Goal: Information Seeking & Learning: Learn about a topic

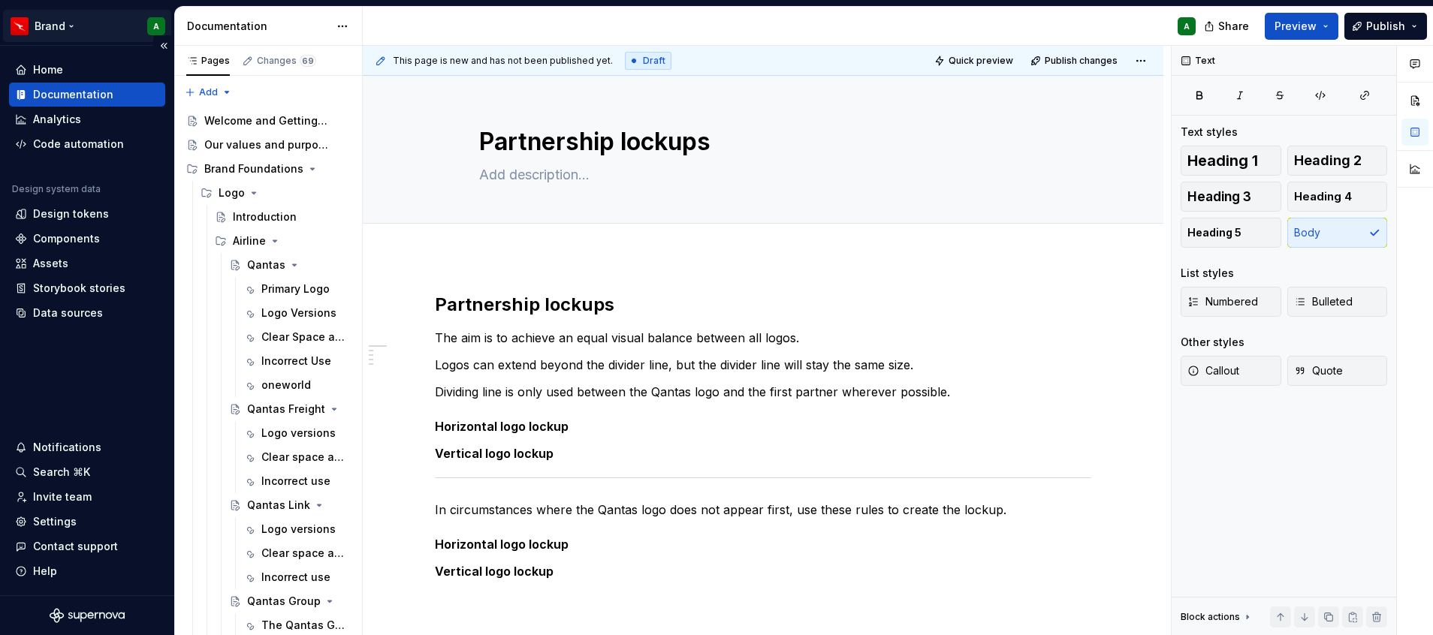
click at [44, 17] on html "Brand A Home Documentation Analytics Code automation Design system data Design …" at bounding box center [716, 317] width 1433 height 635
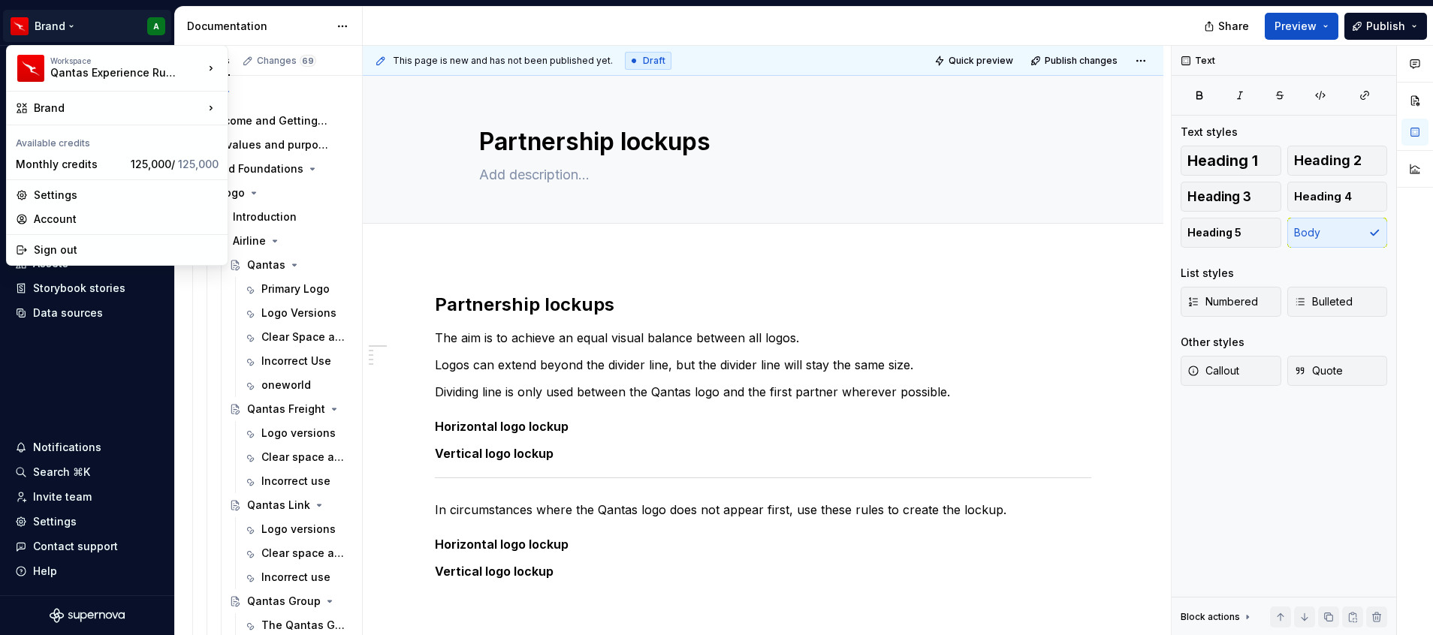
click at [75, 38] on html "Brand A Home Documentation Analytics Code automation Design system data Design …" at bounding box center [716, 317] width 1433 height 635
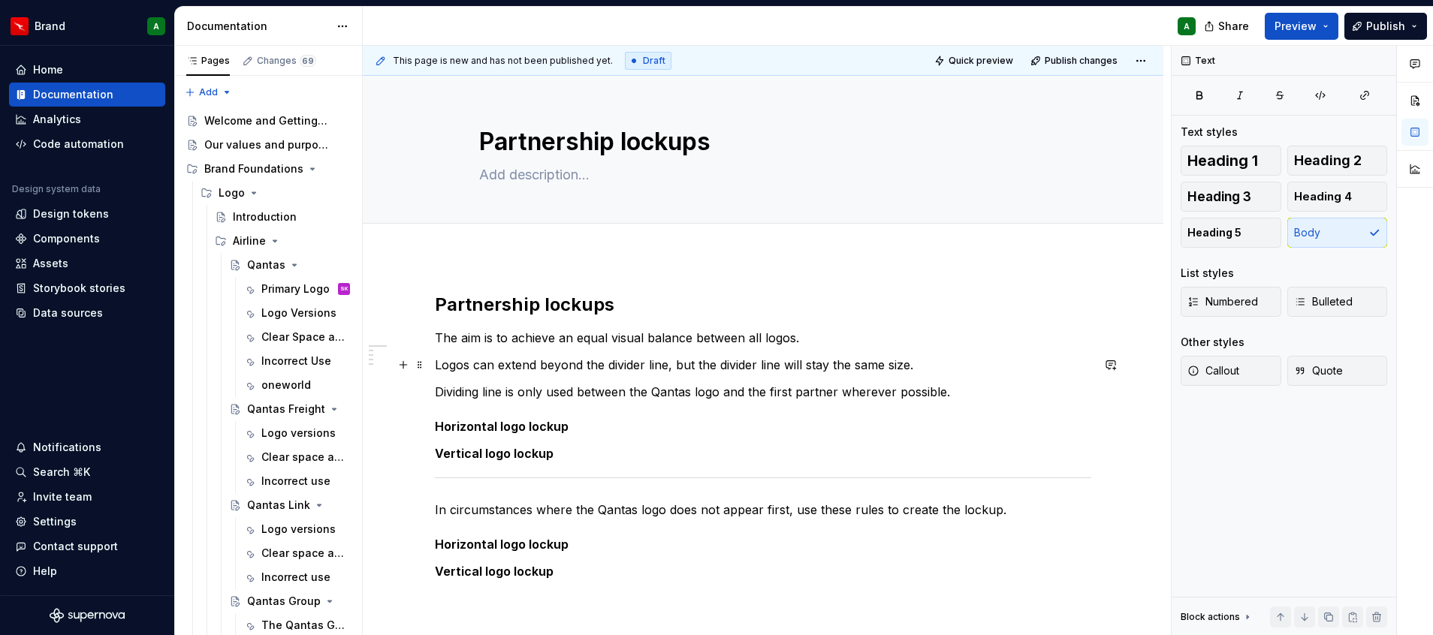
scroll to position [2, 0]
type textarea "*"
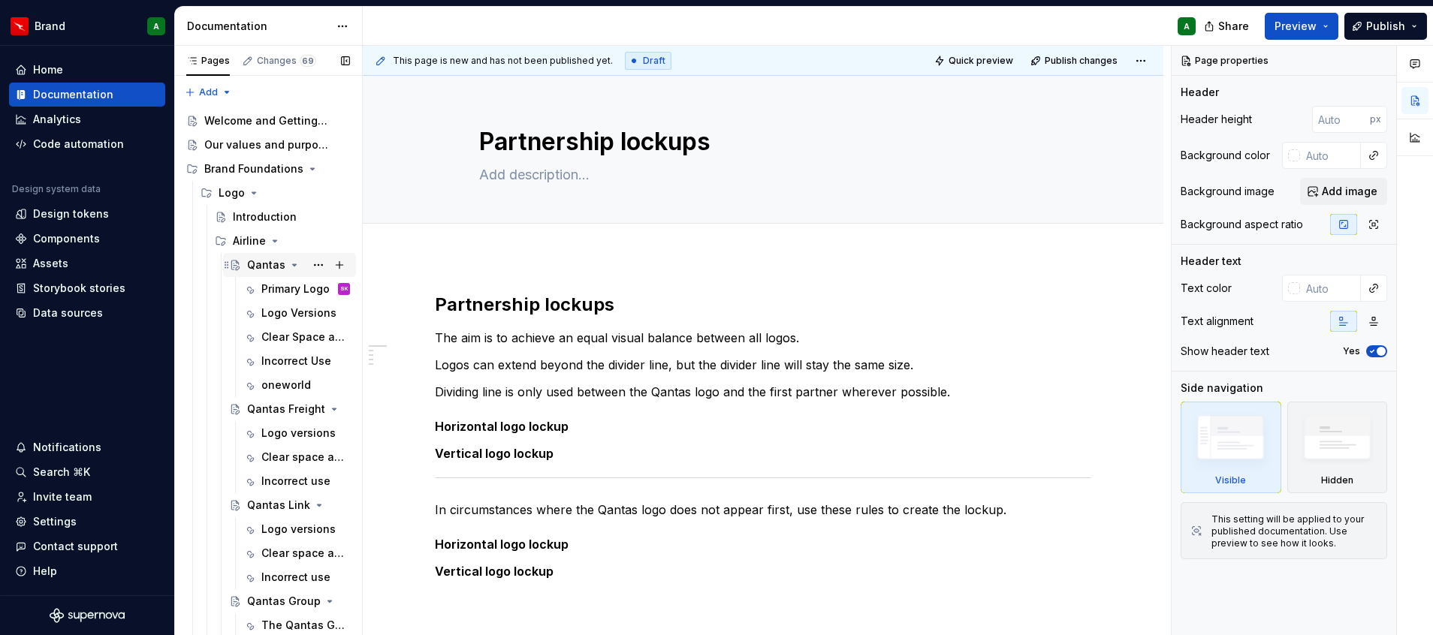
click at [258, 273] on div "Qantas" at bounding box center [298, 265] width 103 height 21
click at [269, 220] on div "Introduction" at bounding box center [265, 217] width 64 height 15
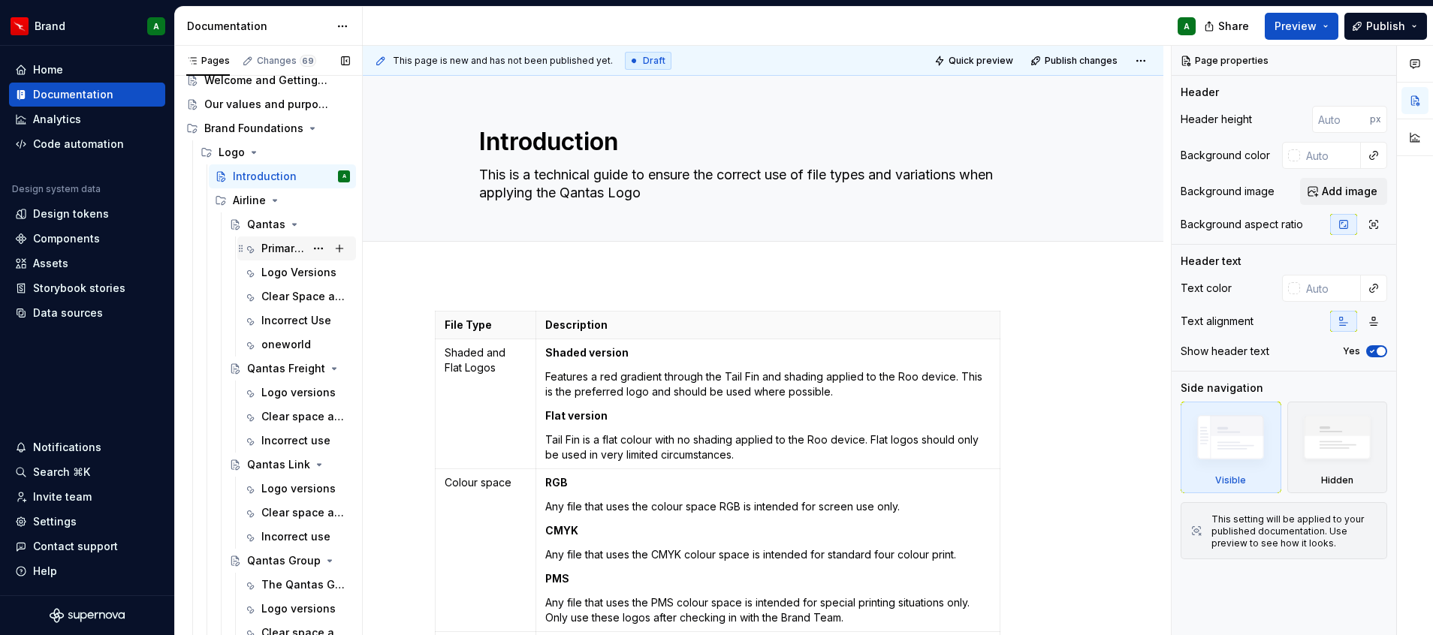
click at [266, 246] on div "Primary Logo" at bounding box center [283, 248] width 44 height 15
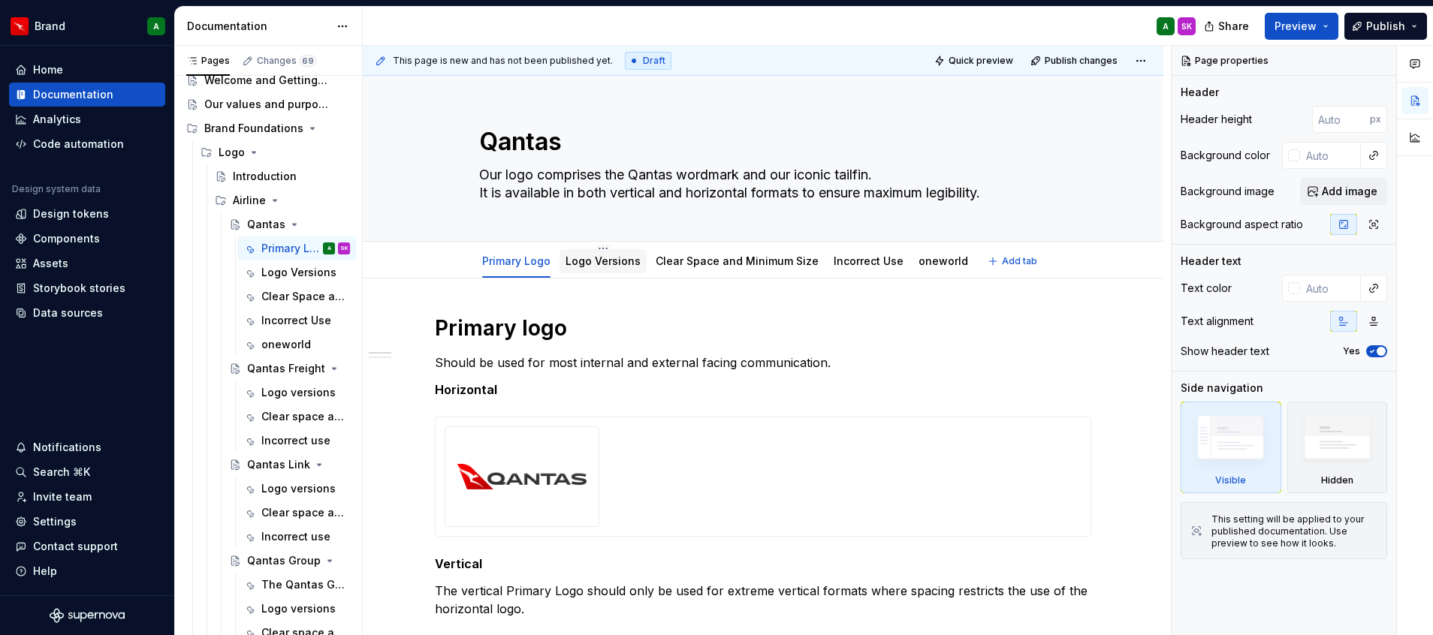
click at [597, 264] on link "Logo Versions" at bounding box center [602, 261] width 75 height 13
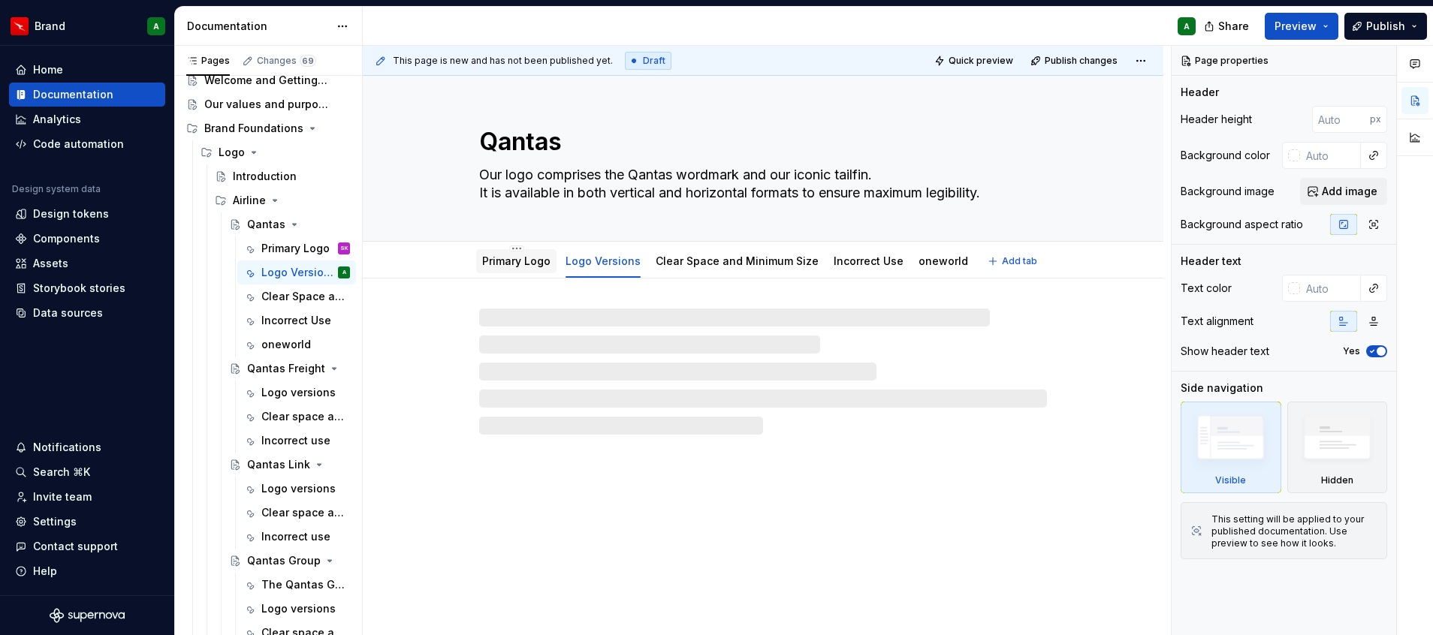
click at [519, 266] on link "Primary Logo" at bounding box center [516, 261] width 68 height 13
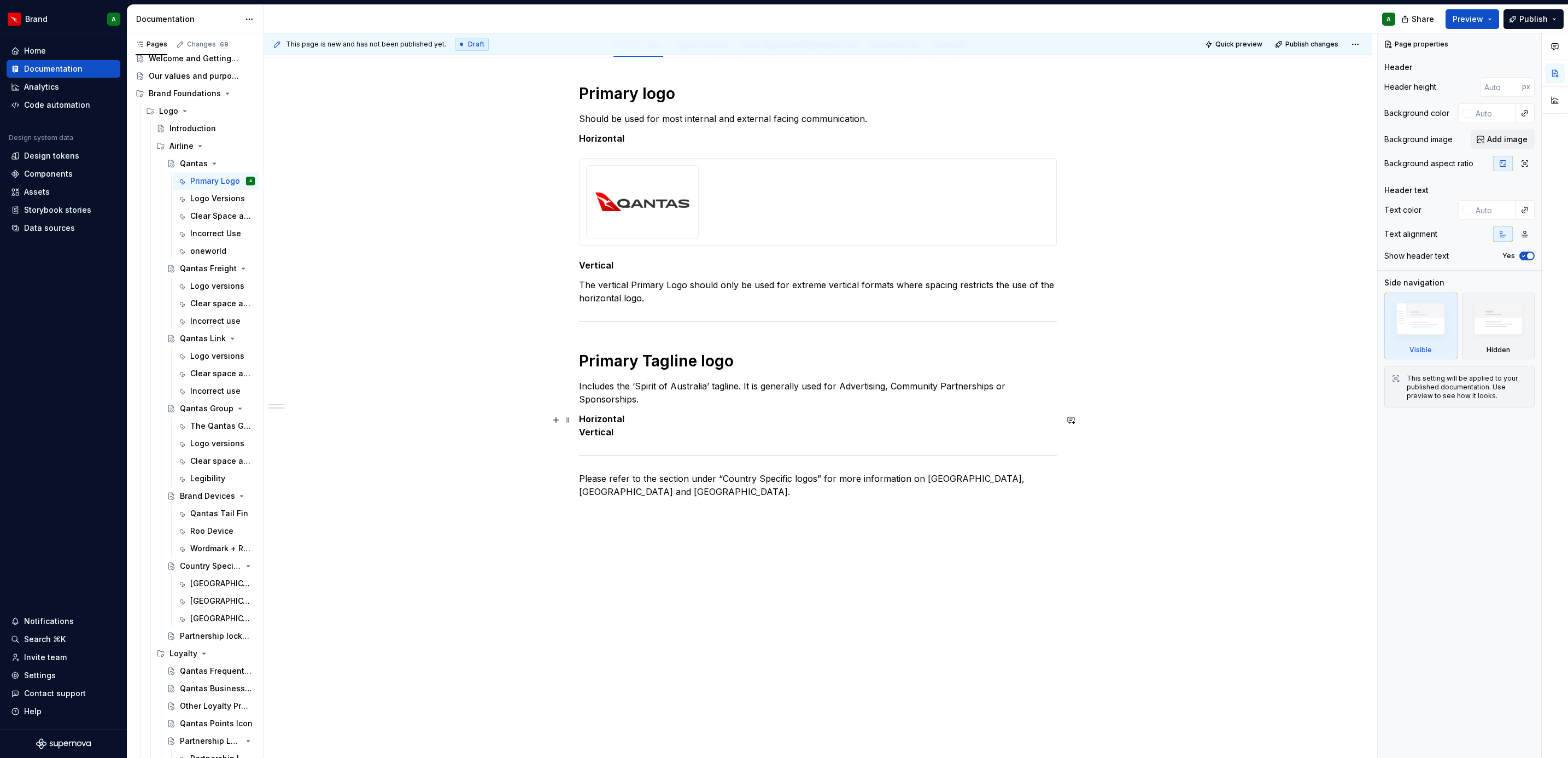
scroll to position [22, 0]
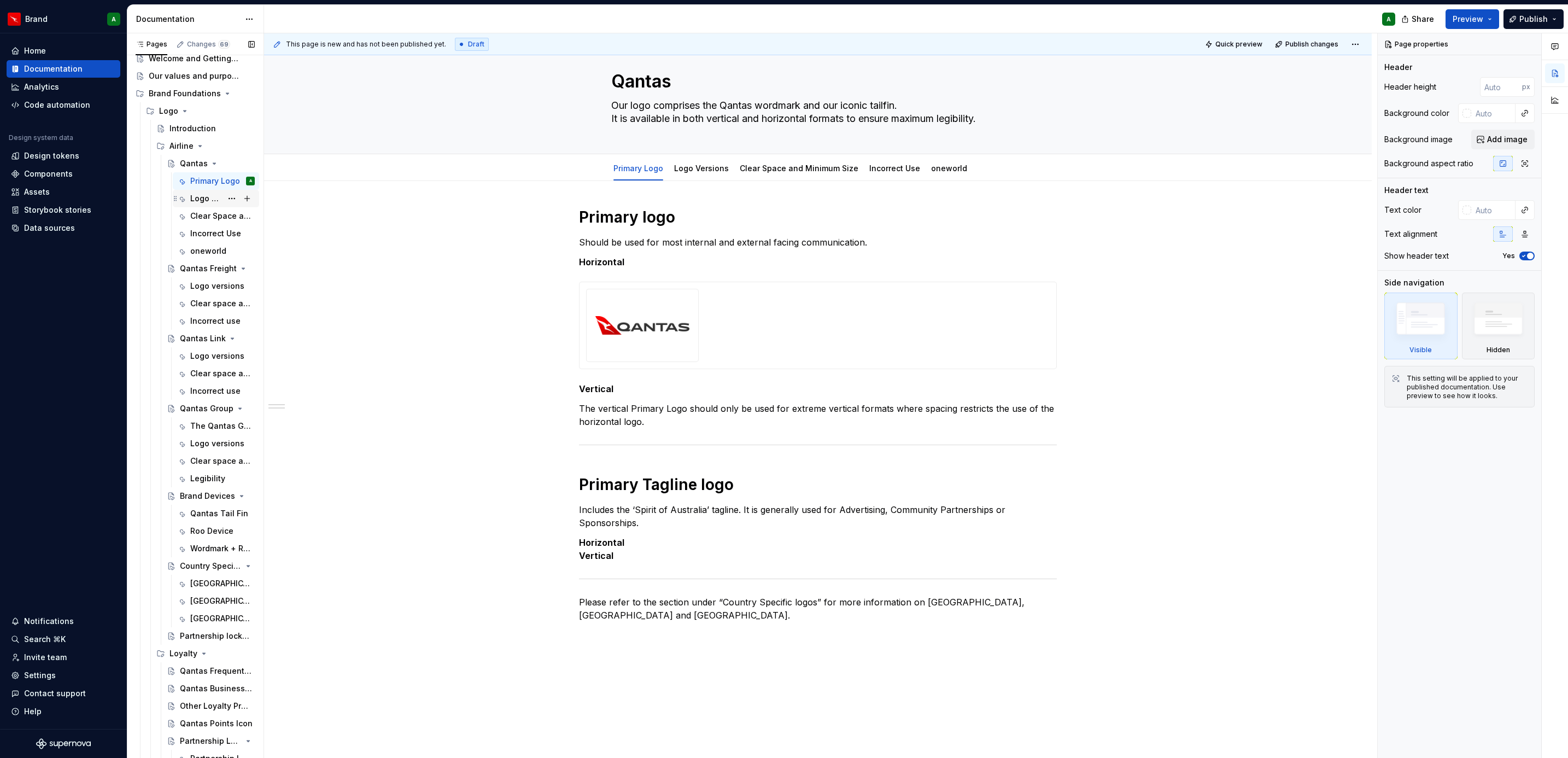
click at [194, 201] on div "Logo Versions" at bounding box center [206, 198] width 32 height 11
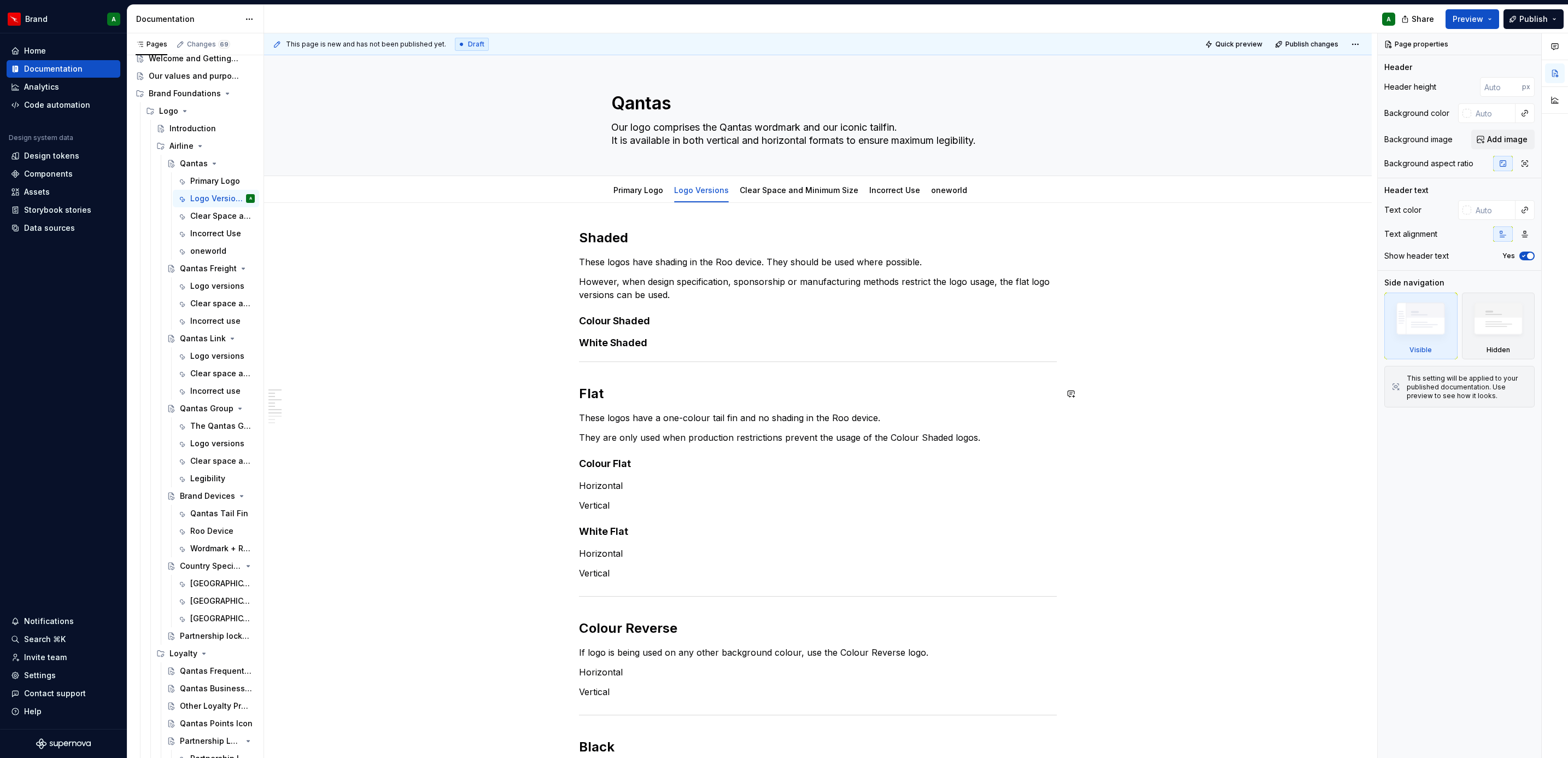
scroll to position [63, 0]
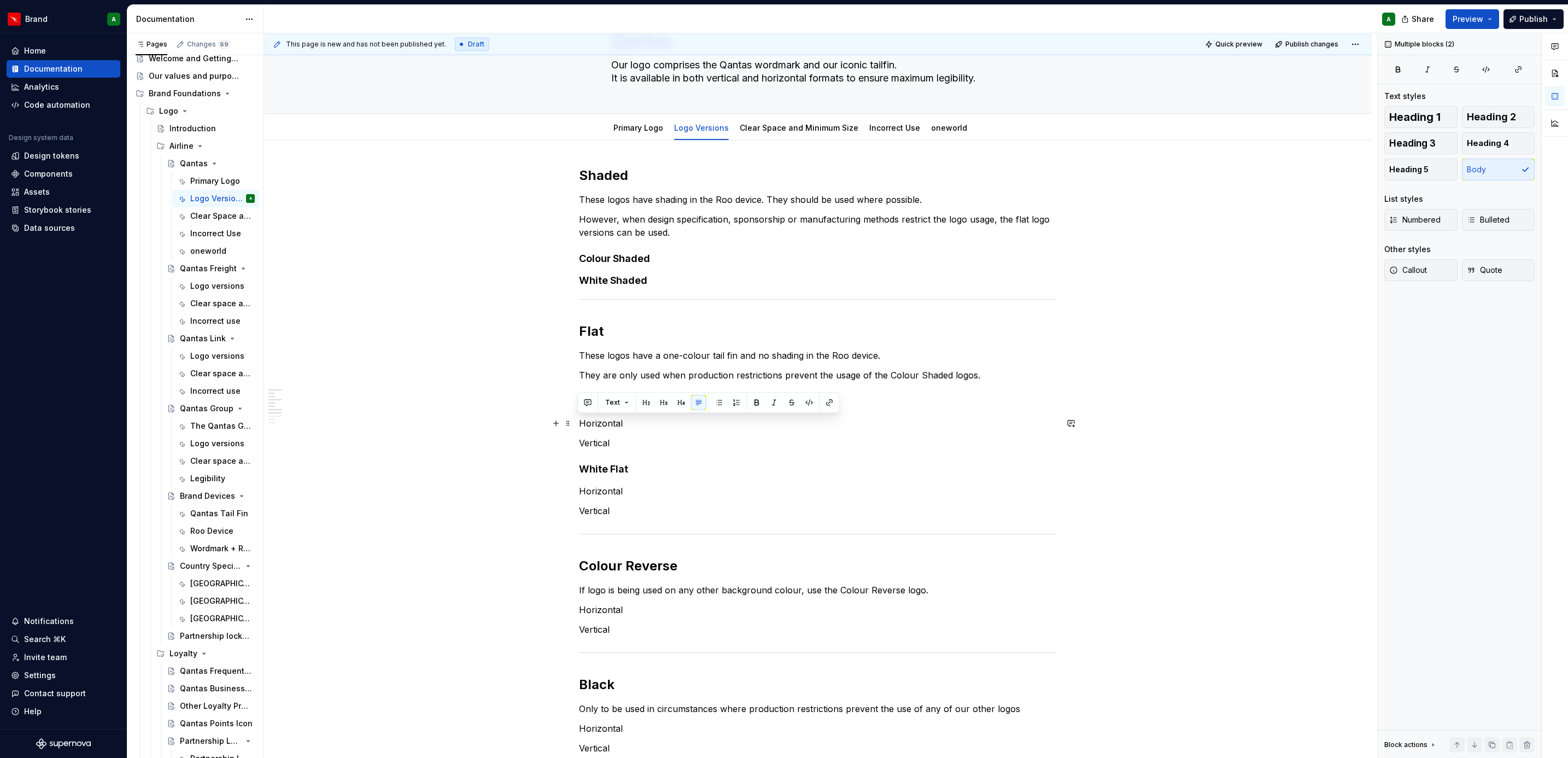
drag, startPoint x: 614, startPoint y: 441, endPoint x: 579, endPoint y: 422, distance: 39.8
click at [579, 422] on div "Shaded These logos have shading in the Roo device. They should be used where po…" at bounding box center [817, 598] width 478 height 862
click at [1042, 169] on button "Heading 5" at bounding box center [1420, 170] width 74 height 22
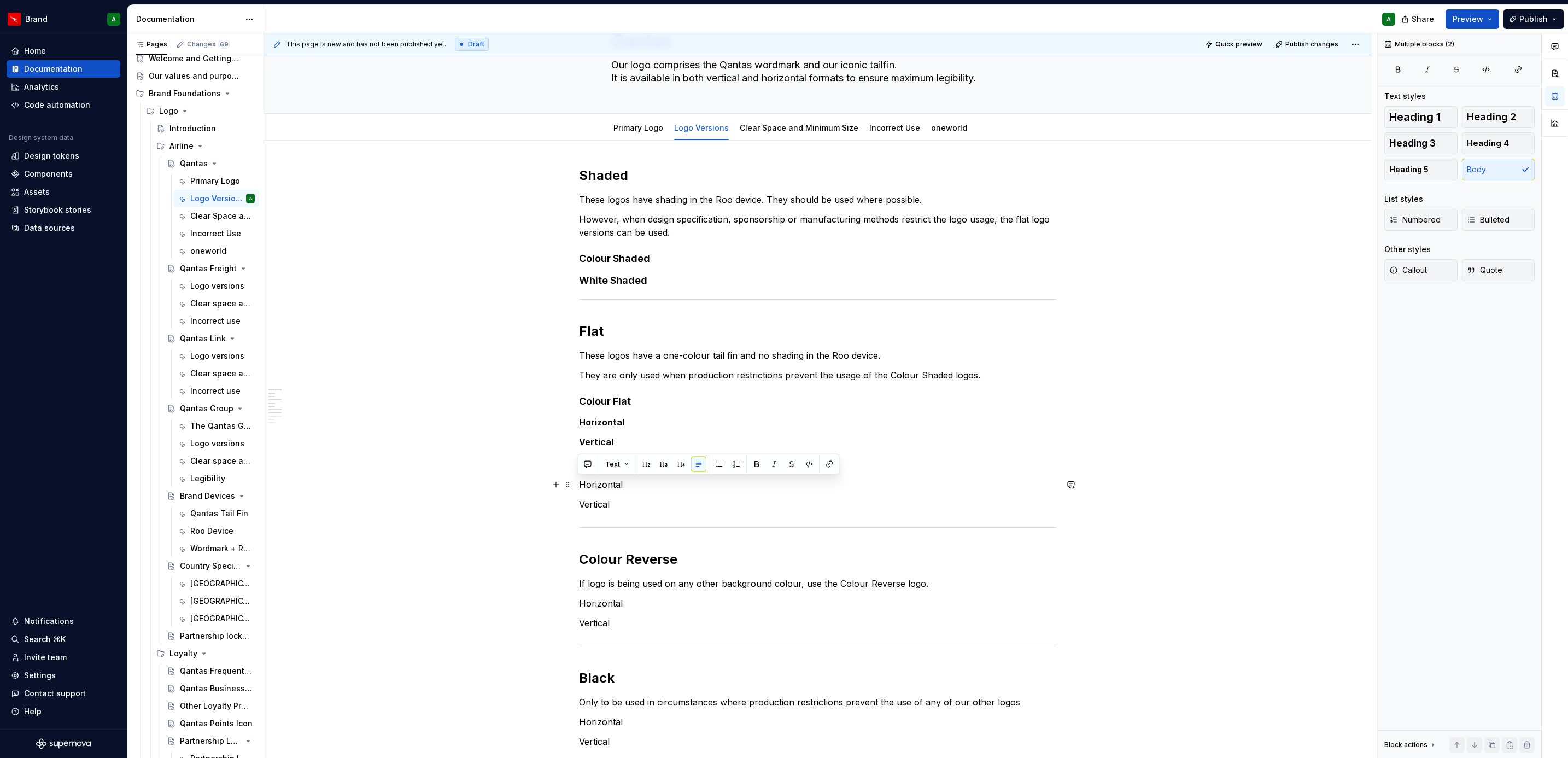
drag, startPoint x: 616, startPoint y: 500, endPoint x: 577, endPoint y: 483, distance: 42.5
click at [577, 462] on div "Shaded These logos have shading in the Roo device. They should be used where po…" at bounding box center [817, 701] width 1107 height 1122
click at [1042, 182] on div "Heading 1 Heading 2 Heading 3 Heading 4 Heading 5 Body List styles Numbered Bul…" at bounding box center [1459, 200] width 151 height 188
click at [1042, 171] on span "Heading 5" at bounding box center [1409, 169] width 39 height 11
drag, startPoint x: 646, startPoint y: 612, endPoint x: 572, endPoint y: 591, distance: 76.9
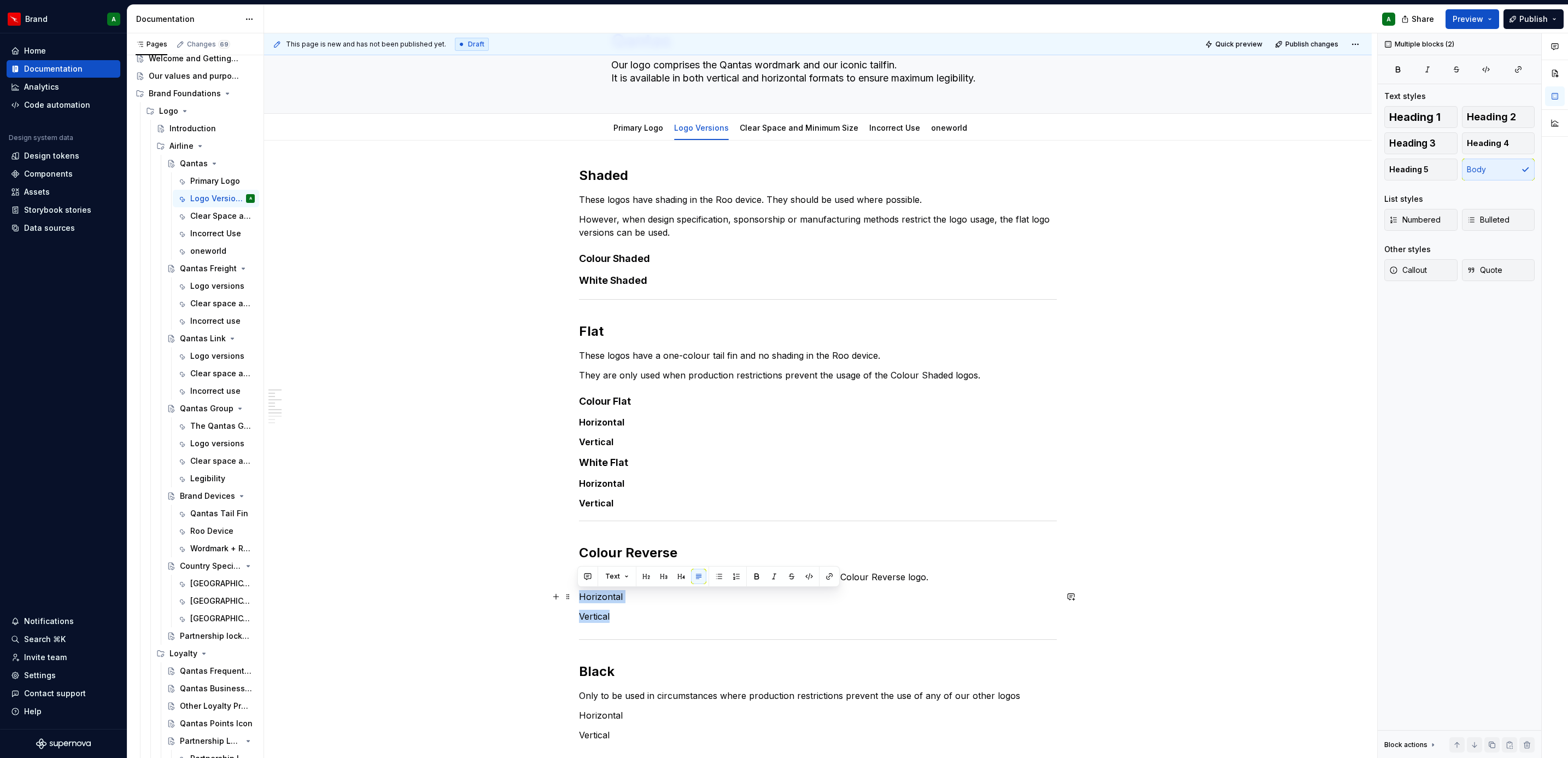
click at [572, 462] on div "Shaded These logos have shading in the Roo device. They should be used where po…" at bounding box center [817, 698] width 1107 height 1116
click at [1042, 167] on span "Heading 5" at bounding box center [1409, 169] width 39 height 11
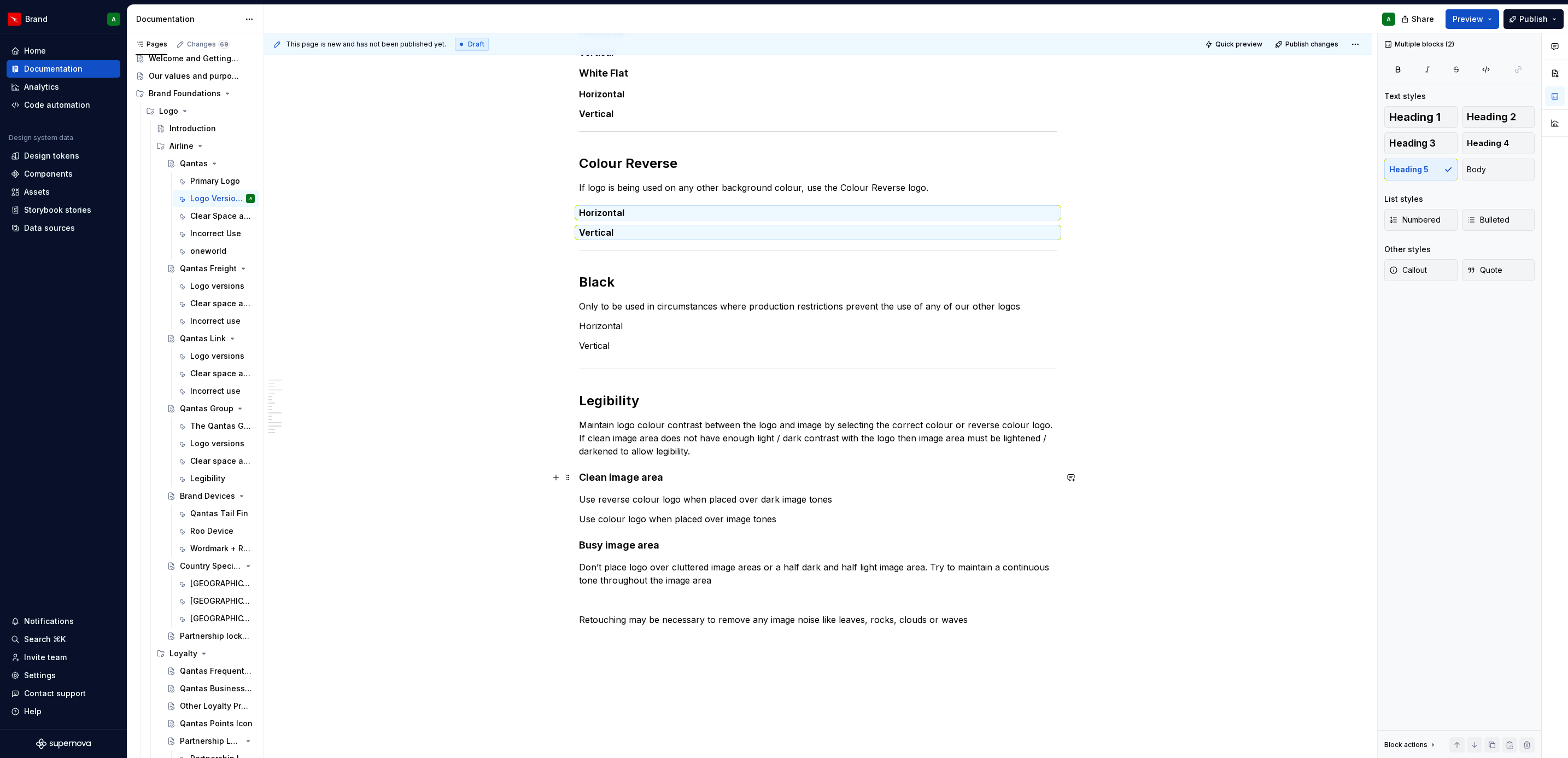
scroll to position [453, 0]
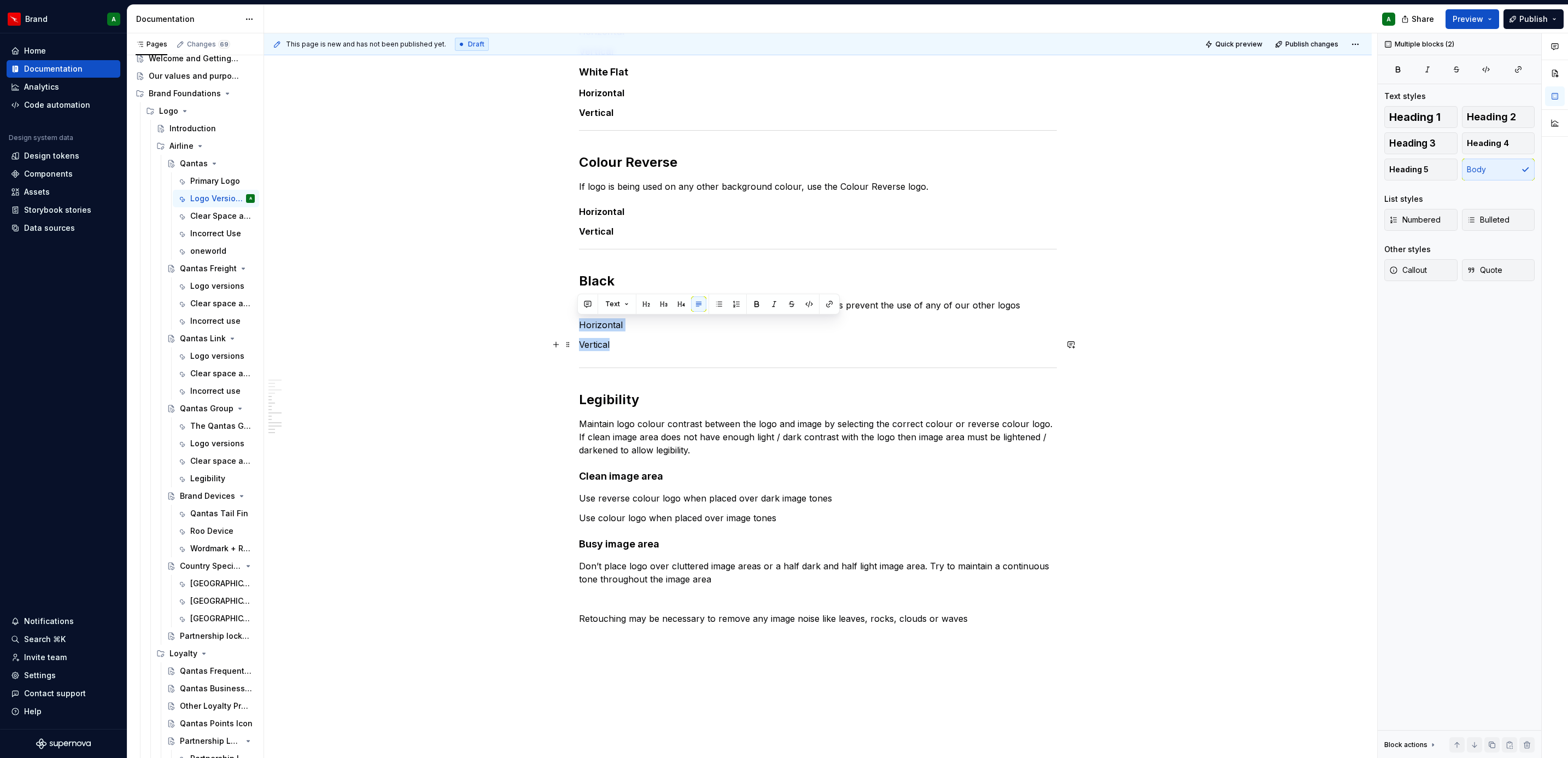
drag, startPoint x: 578, startPoint y: 328, endPoint x: 627, endPoint y: 348, distance: 52.9
click at [627, 348] on div "Shaded These logos have shading in the Roo device. They should be used where po…" at bounding box center [817, 201] width 478 height 849
click at [1042, 173] on button "Heading 5" at bounding box center [1420, 170] width 74 height 22
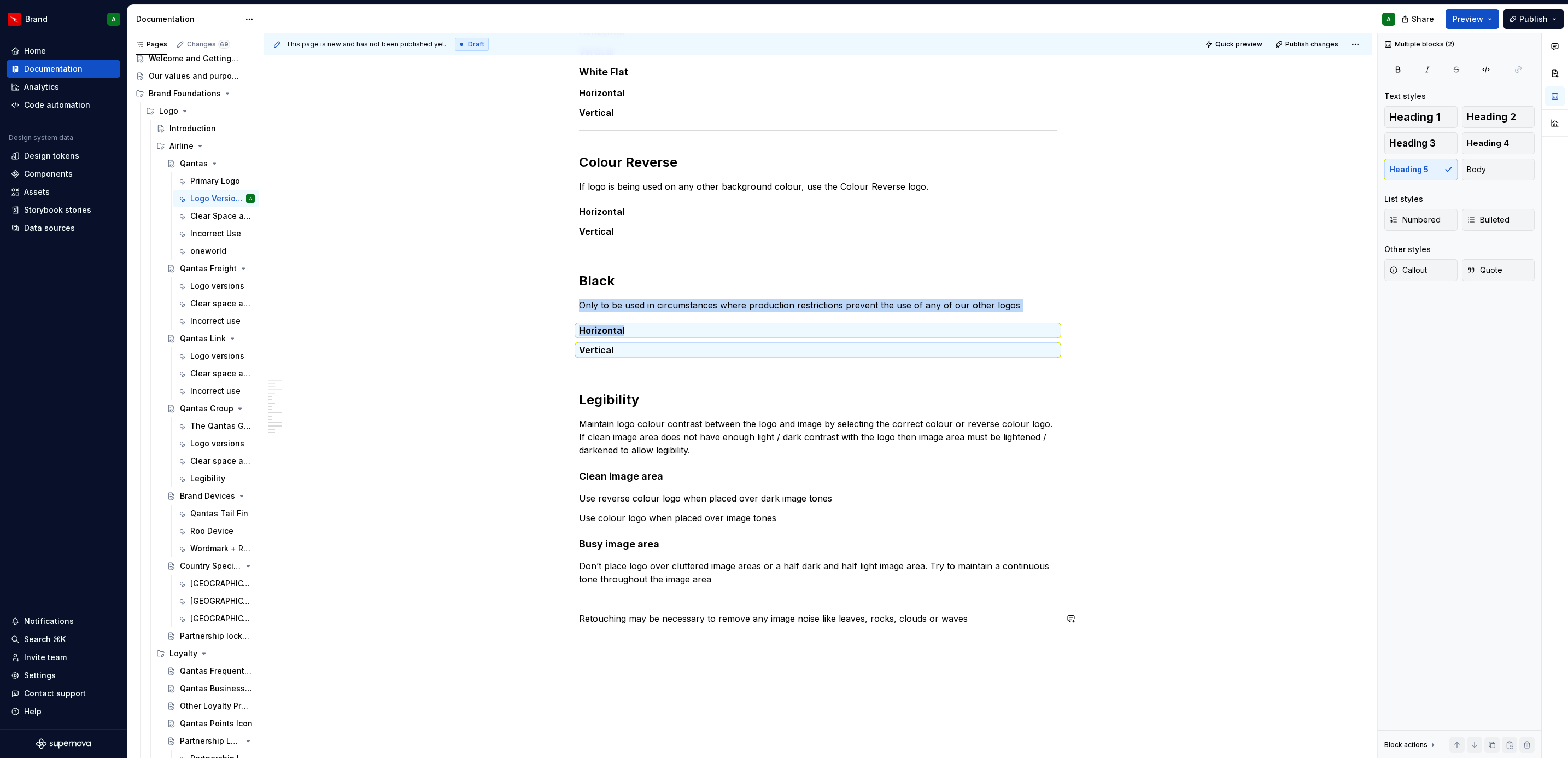
click at [633, 462] on div "Shaded These logos have shading in the Roo device. They should be used where po…" at bounding box center [817, 308] width 1107 height 1116
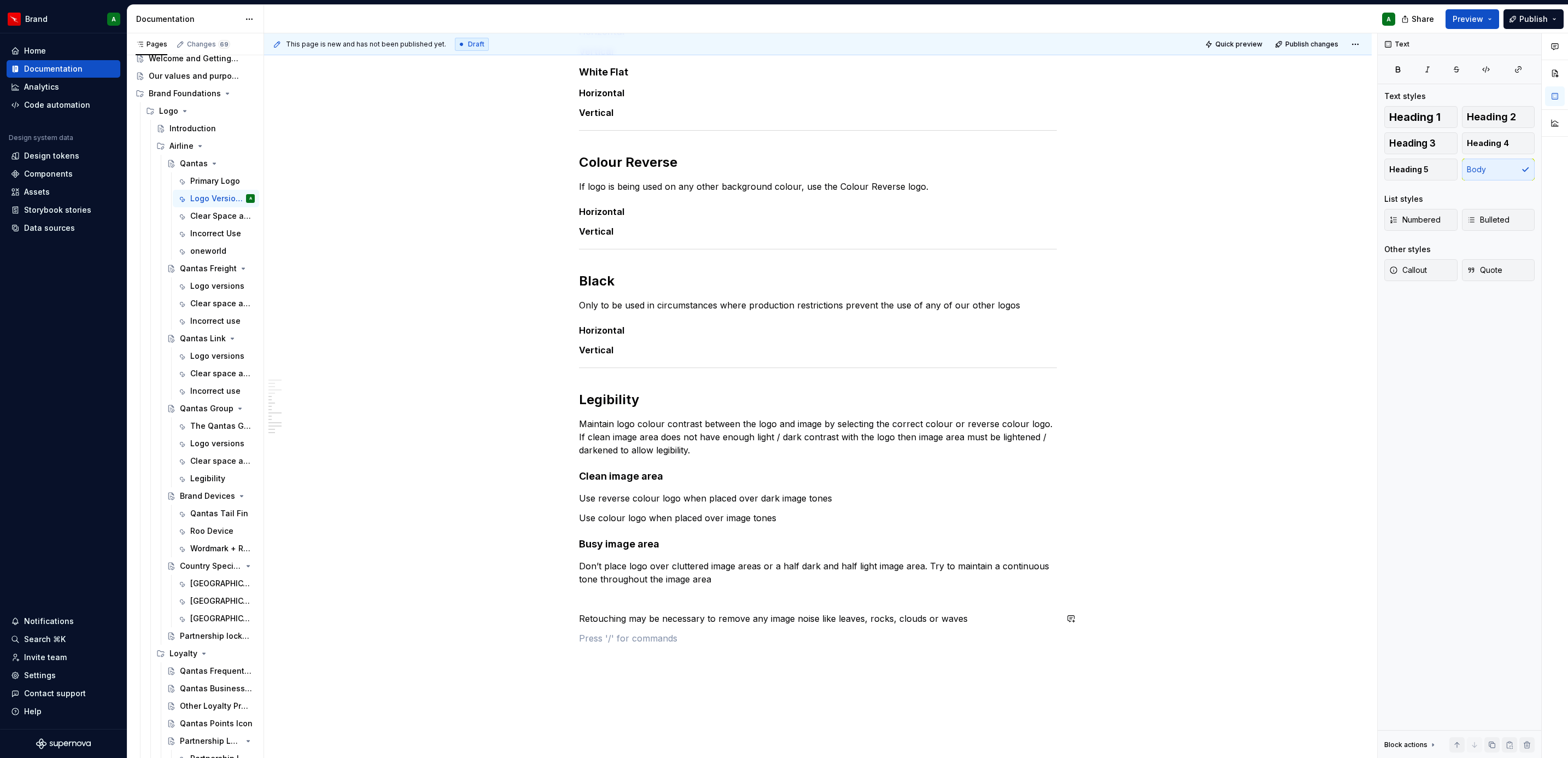
scroll to position [580, 0]
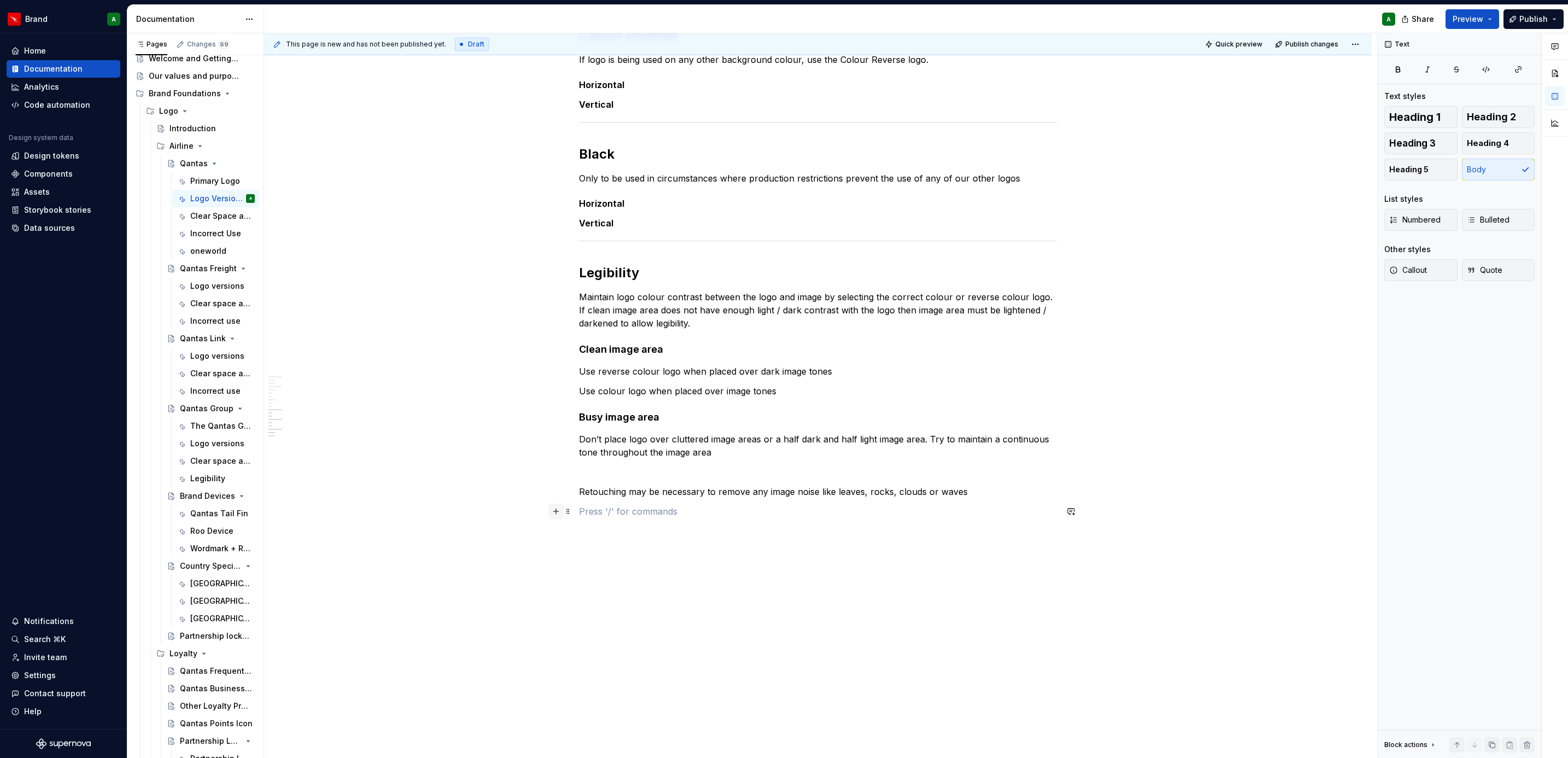
click at [553, 462] on button "button" at bounding box center [555, 511] width 15 height 15
click at [641, 462] on div "Divider" at bounding box center [638, 665] width 55 height 11
click at [595, 462] on div "Shaded These logos have shading in the Roo device. They should be used where po…" at bounding box center [817, 114] width 478 height 928
click at [591, 462] on p at bounding box center [817, 558] width 478 height 13
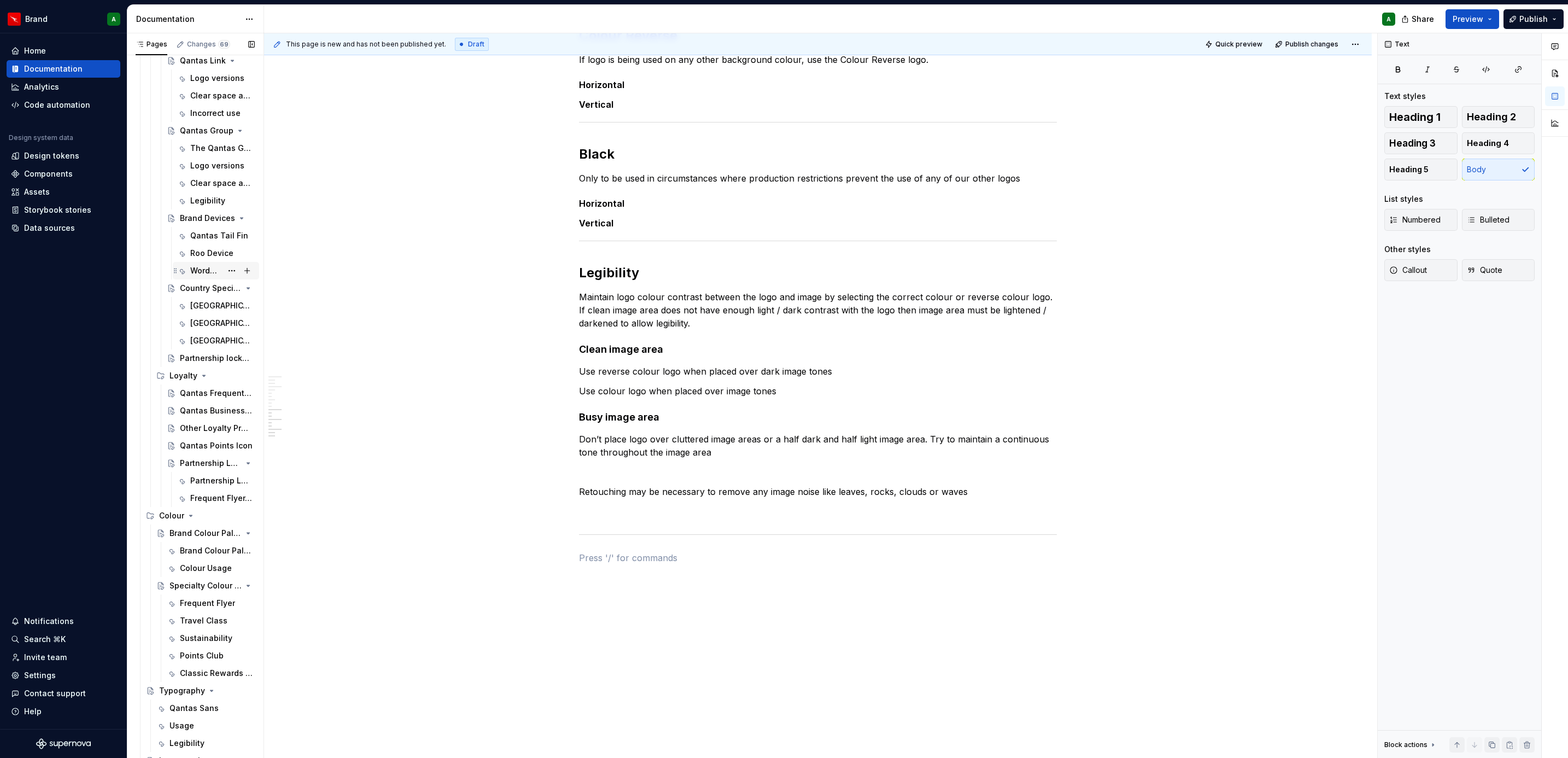
scroll to position [309, 0]
click at [177, 462] on div "Qantas Sans" at bounding box center [194, 706] width 50 height 11
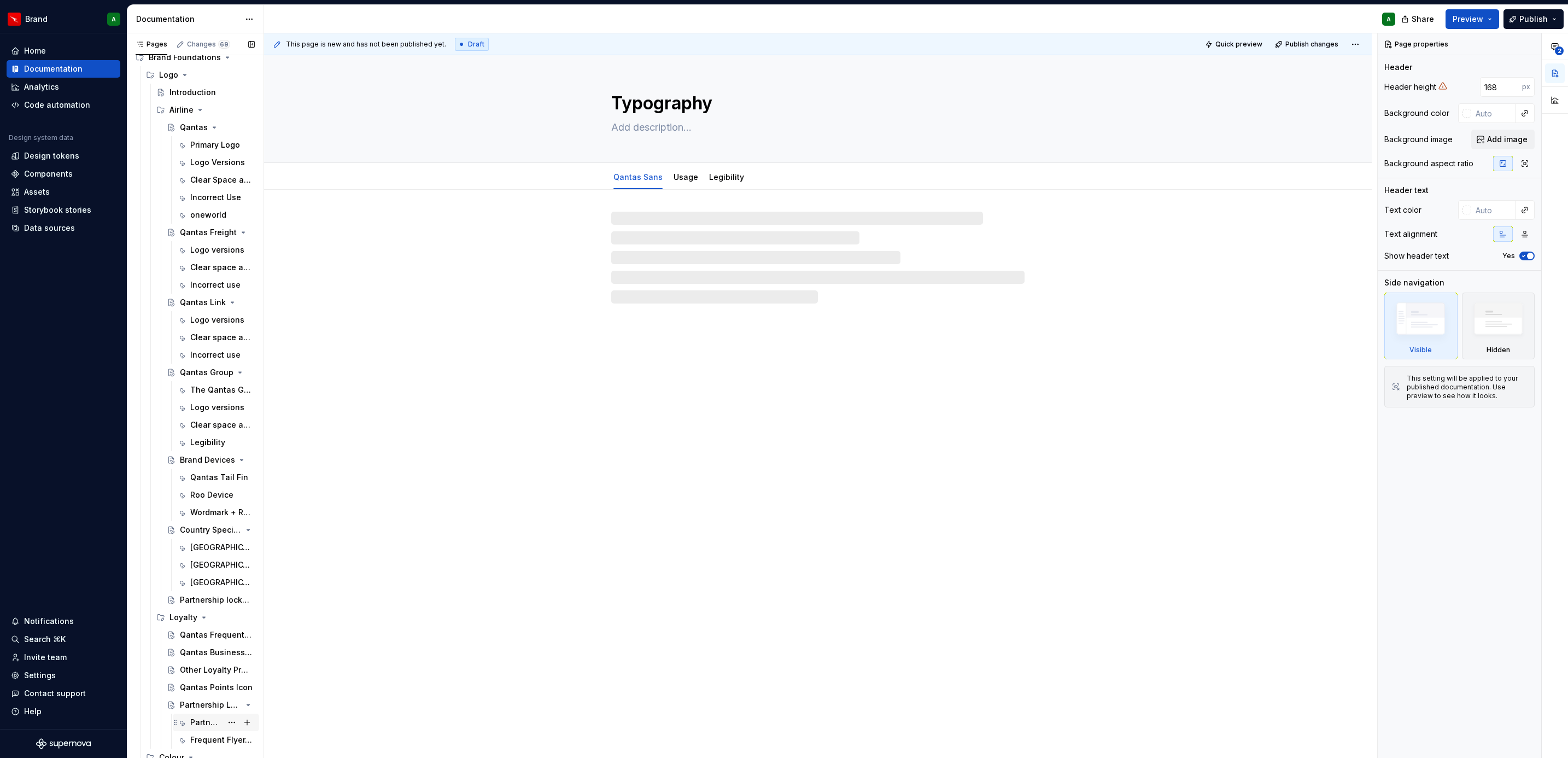
scroll to position [42, 0]
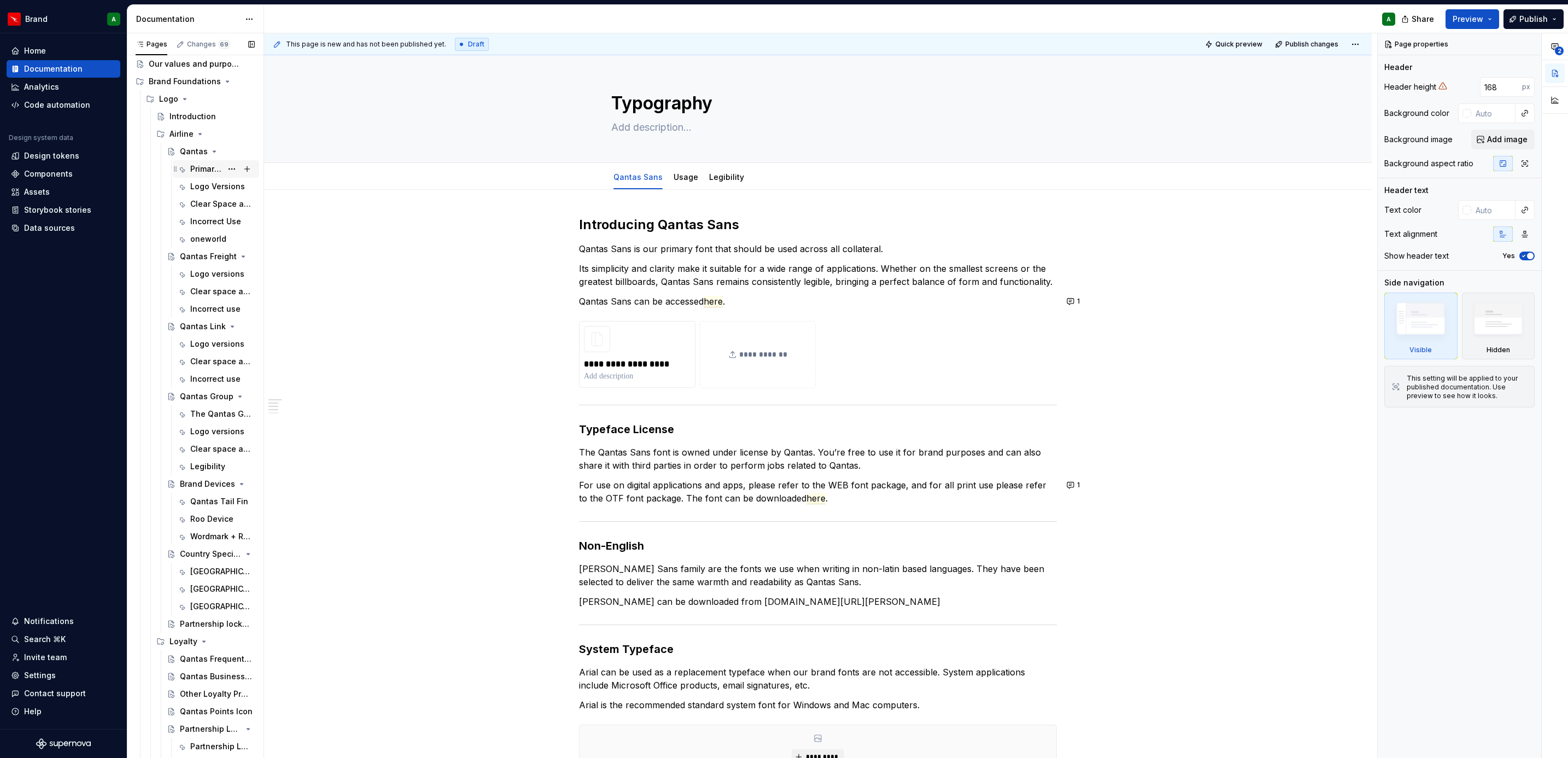
click at [197, 173] on div "Primary Logo" at bounding box center [206, 169] width 32 height 11
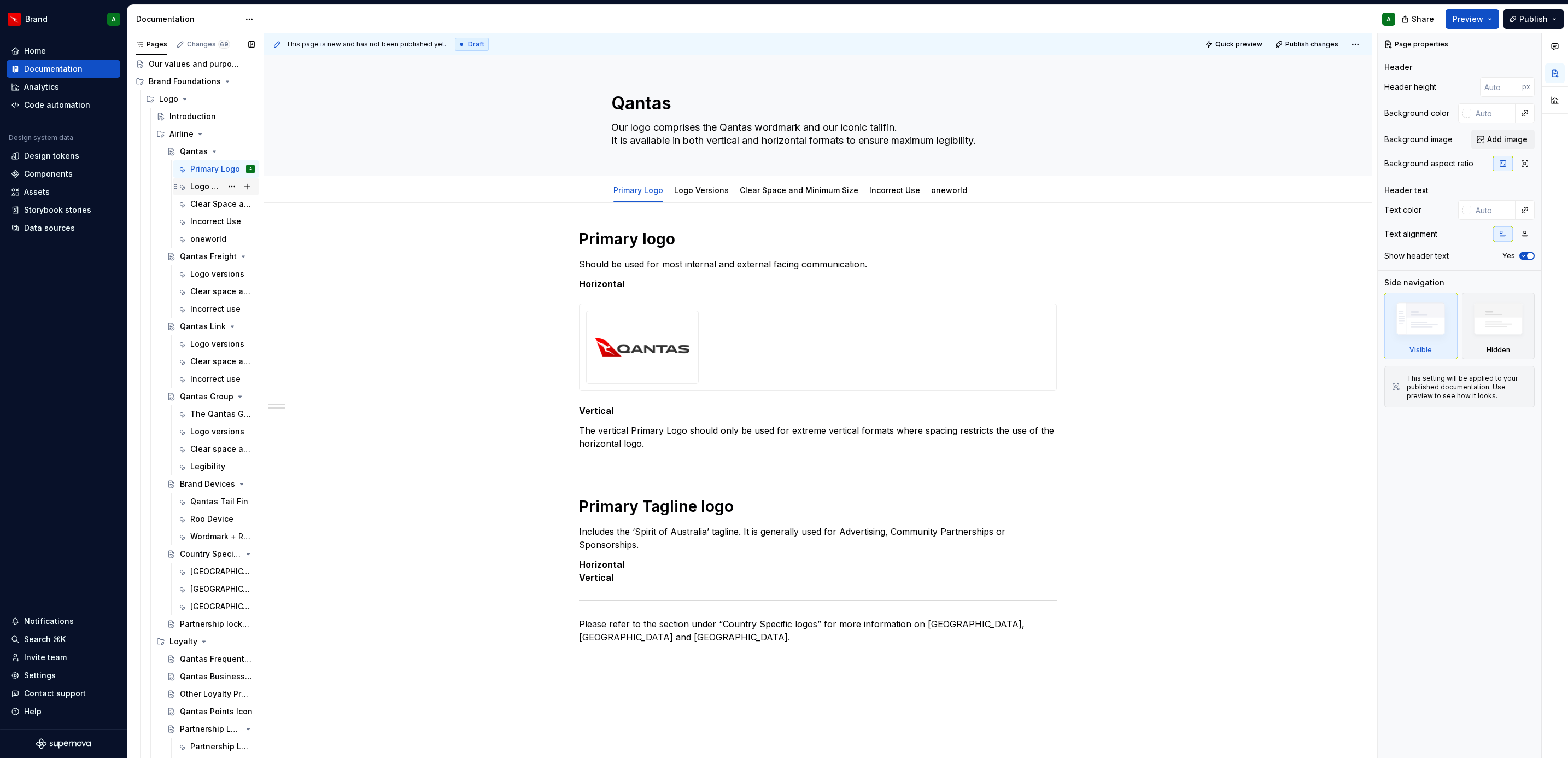
click at [204, 194] on div "Logo Versions" at bounding box center [222, 186] width 65 height 15
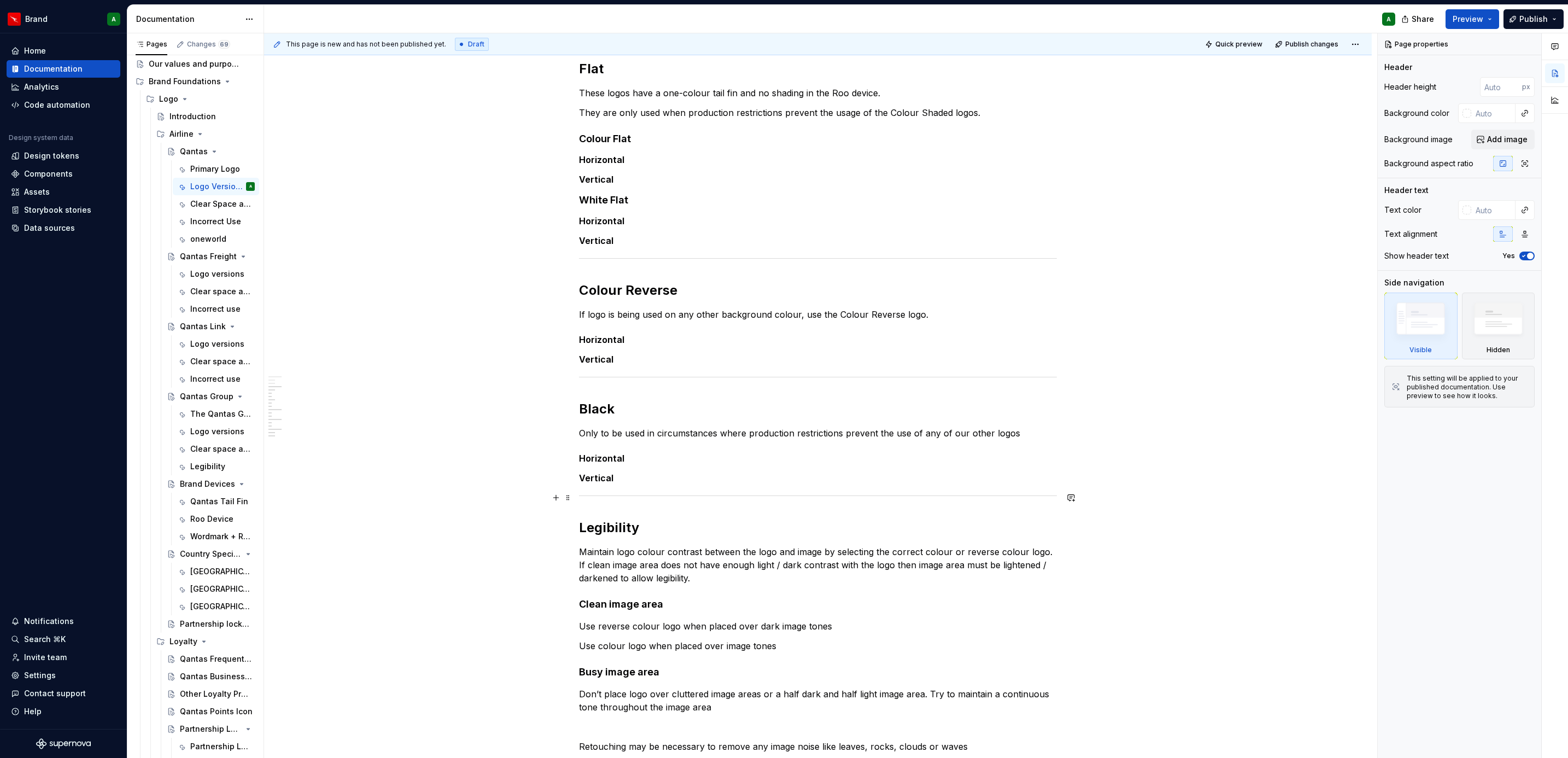
scroll to position [625, 0]
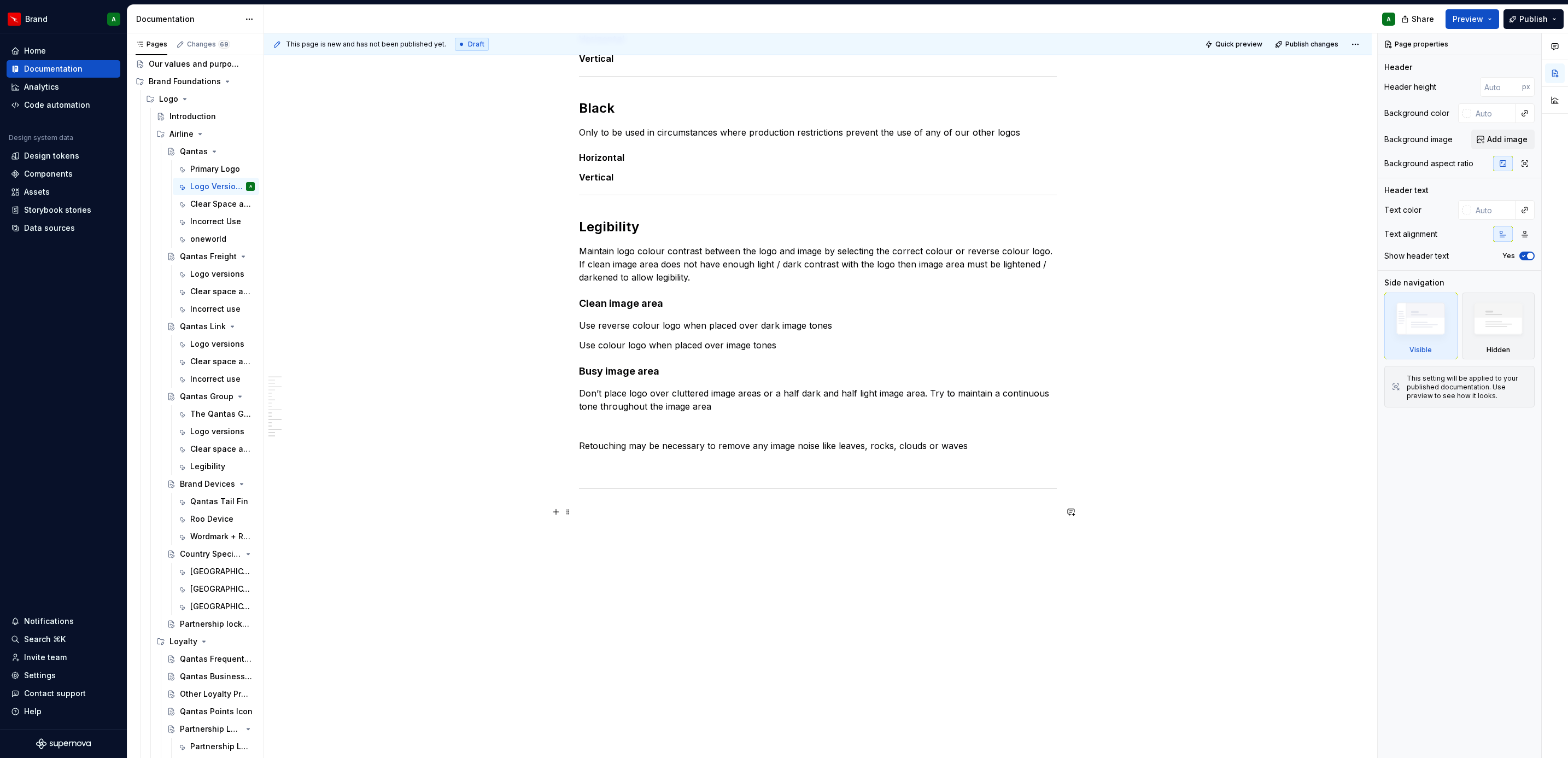
click at [652, 462] on p at bounding box center [817, 512] width 478 height 13
type textarea "*"
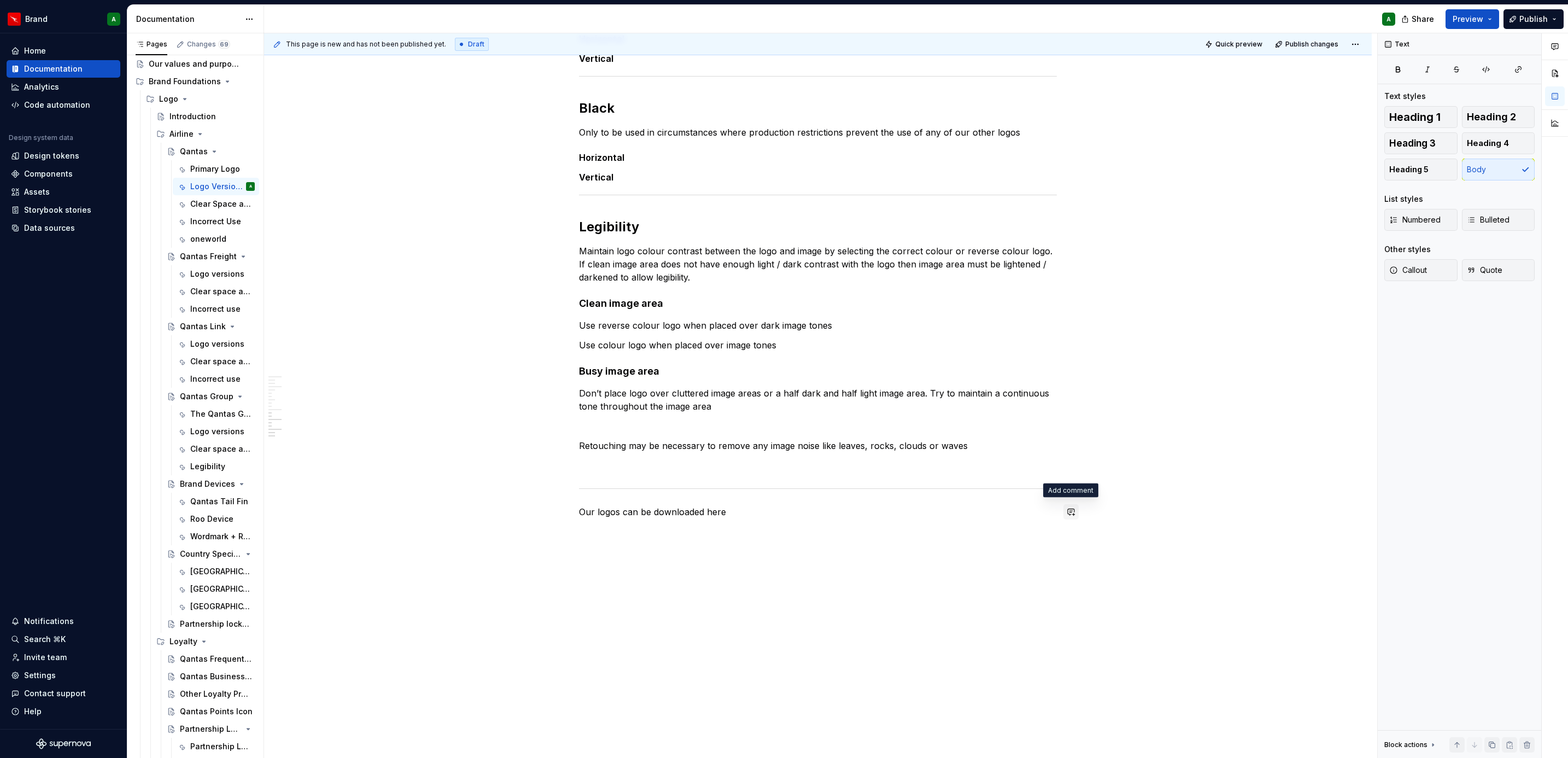
click at [1042, 462] on button "button" at bounding box center [1071, 511] width 15 height 15
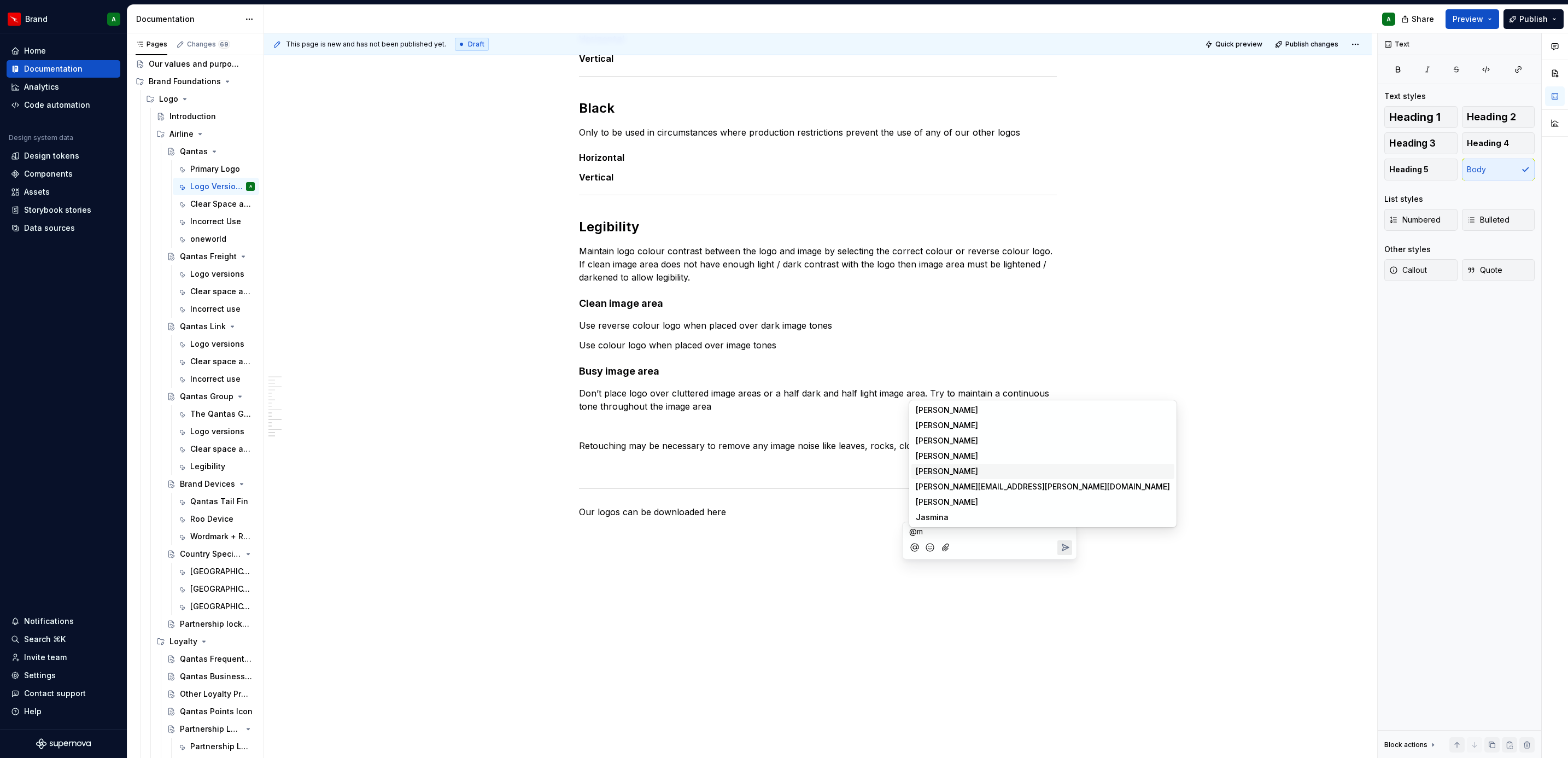
click at [951, 462] on li "M Mina" at bounding box center [1042, 471] width 263 height 15
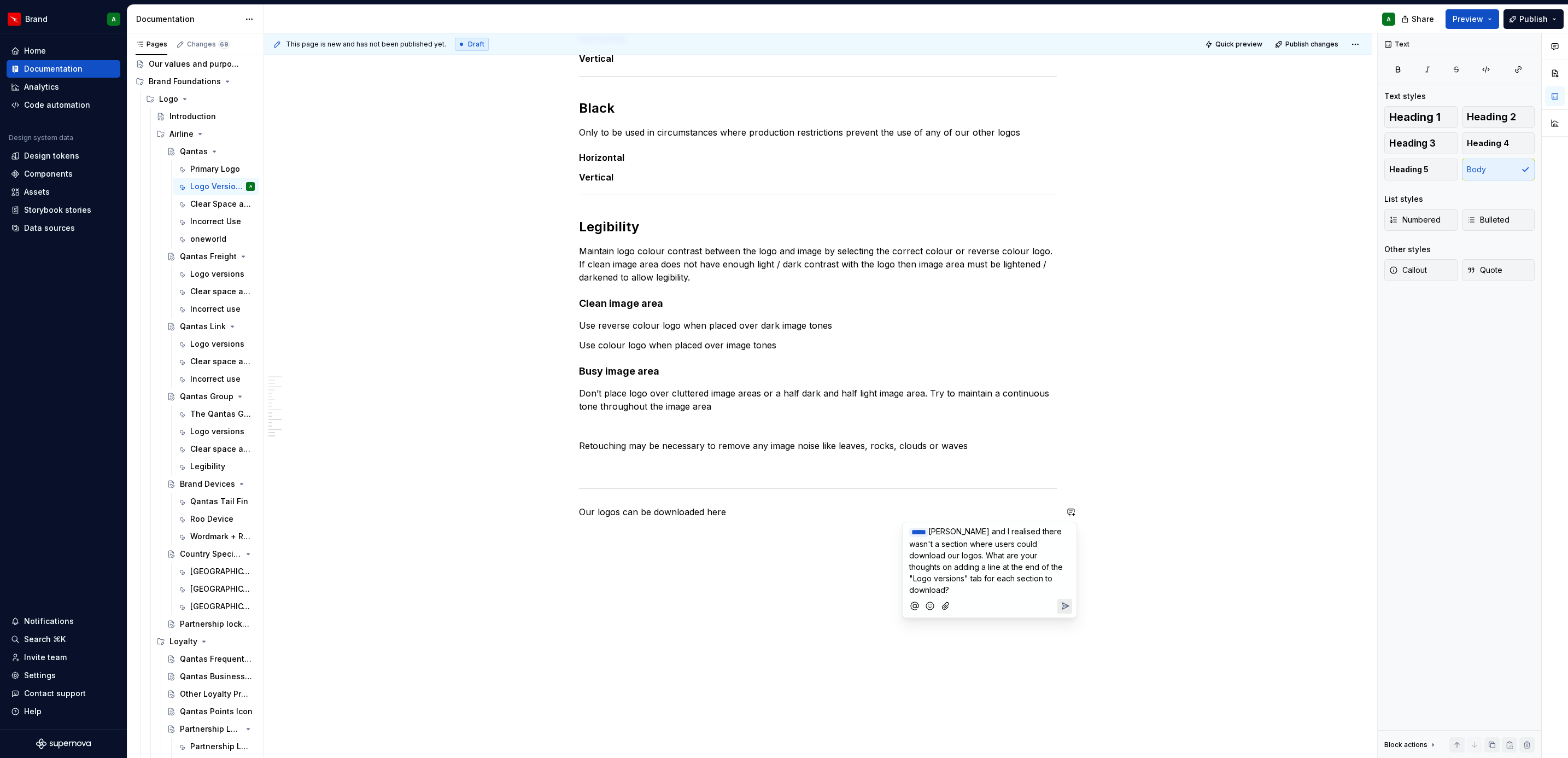
click at [1042, 462] on div "Shaded These logos have shading in the Roo device. They should be used where po…" at bounding box center [817, 168] width 1107 height 1182
click at [1042, 462] on icon "Send" at bounding box center [1064, 606] width 11 height 11
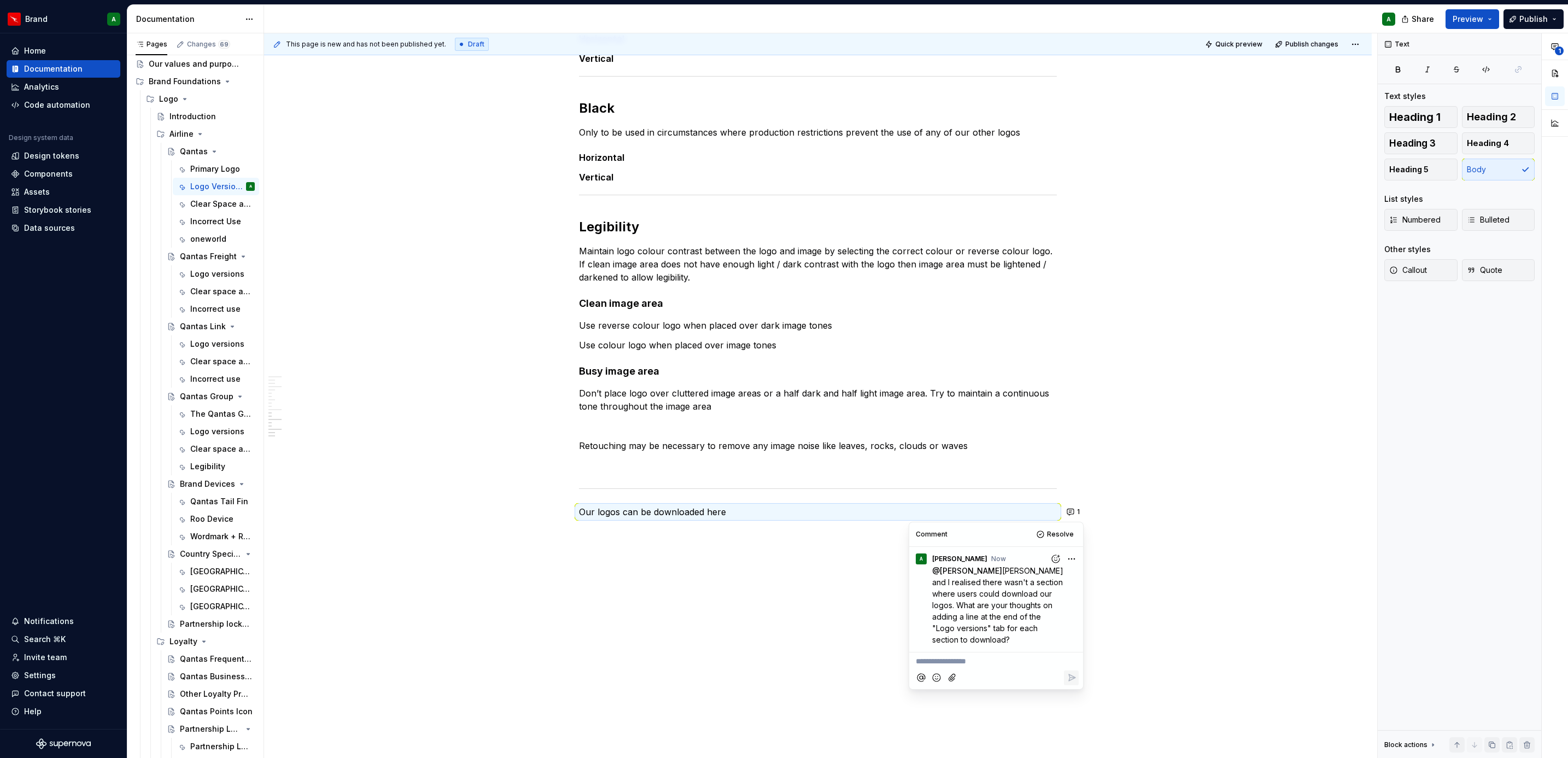
click at [1042, 462] on div "Shaded These logos have shading in the Roo device. They should be used where po…" at bounding box center [817, 168] width 1107 height 1182
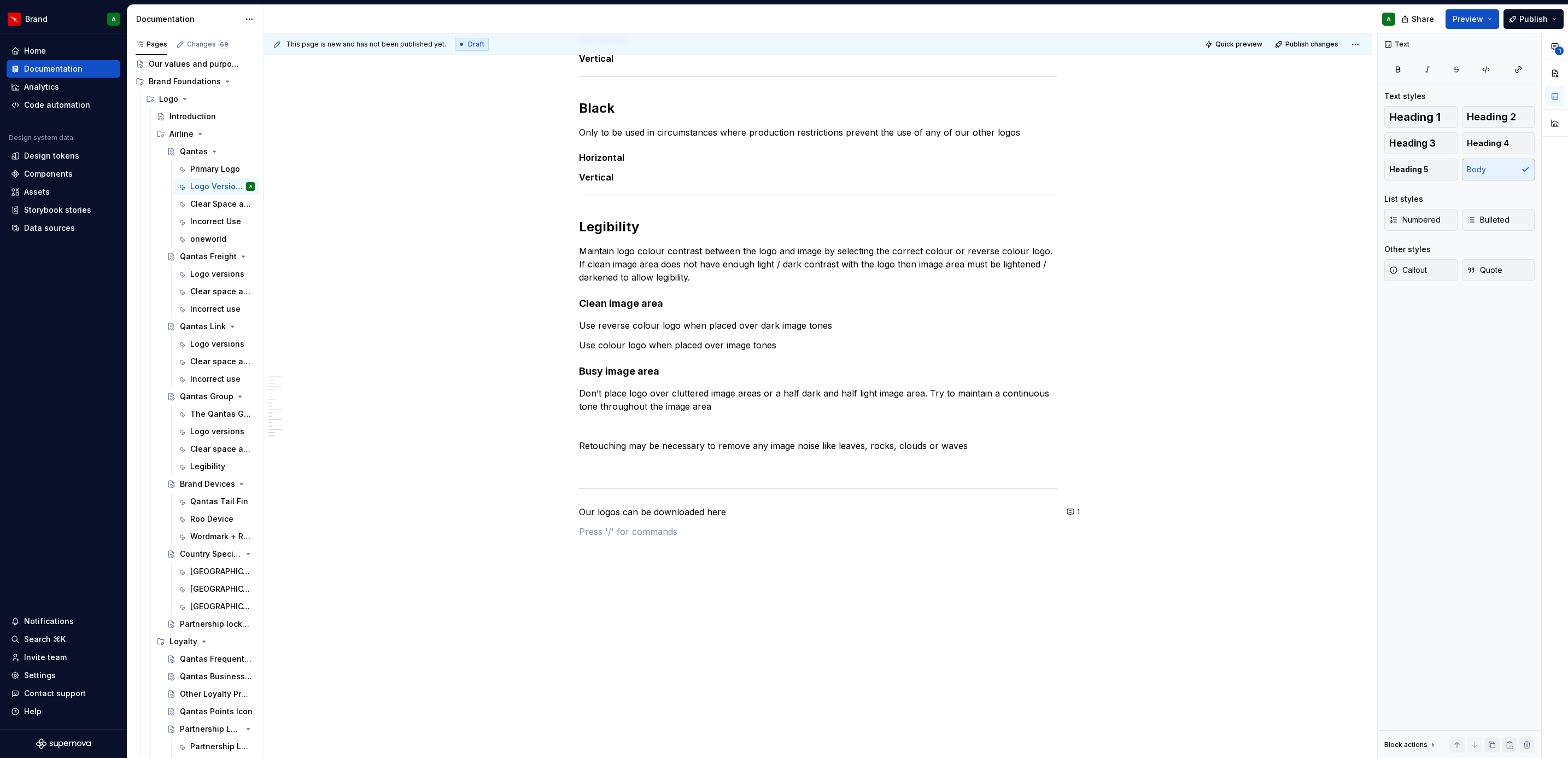
click at [759, 462] on p "Our logos can be downloaded here" at bounding box center [817, 512] width 478 height 13
click at [794, 462] on div "Shaded These logos have shading in the Roo device. They should be used where po…" at bounding box center [817, 77] width 478 height 947
type textarea "*"
